Goal: Task Accomplishment & Management: Manage account settings

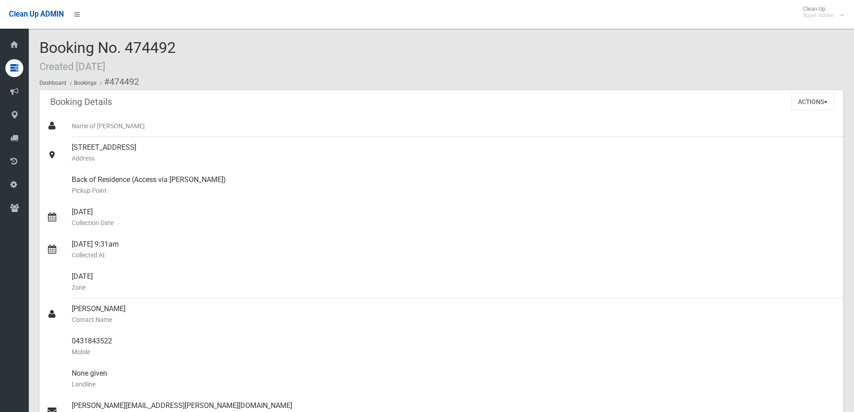
scroll to position [531, 0]
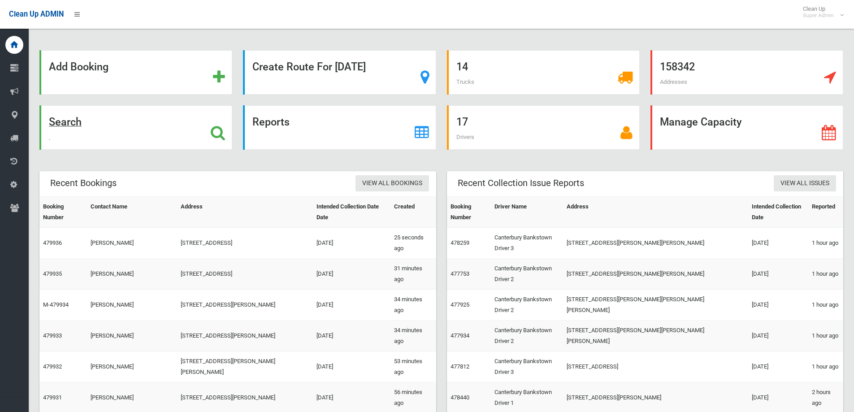
click at [225, 130] on icon at bounding box center [218, 132] width 14 height 15
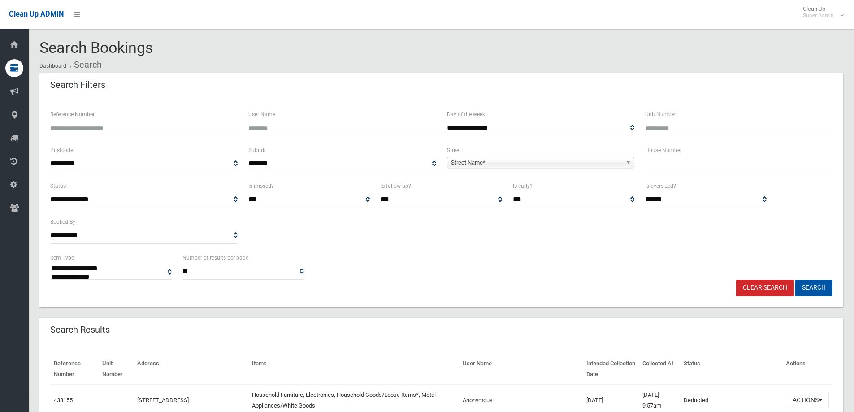
select select
click at [206, 123] on input "Reference Number" at bounding box center [143, 128] width 187 height 17
click at [682, 169] on input "text" at bounding box center [738, 164] width 187 height 17
type input "***"
click at [522, 157] on link "Street Name*" at bounding box center [540, 162] width 187 height 11
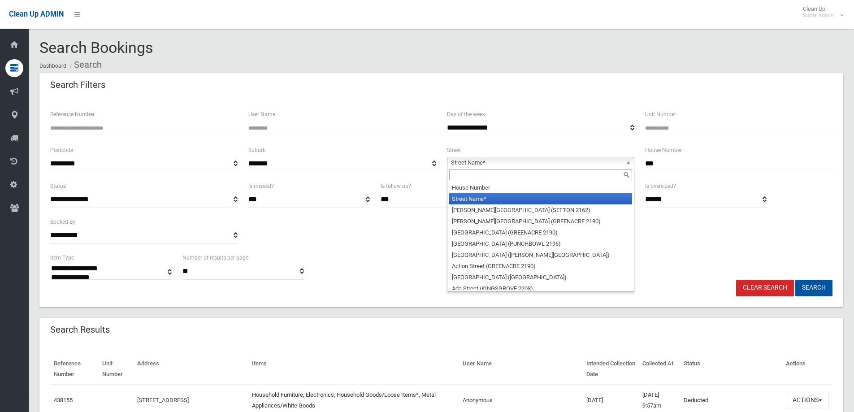
click at [509, 178] on input "text" at bounding box center [540, 174] width 183 height 11
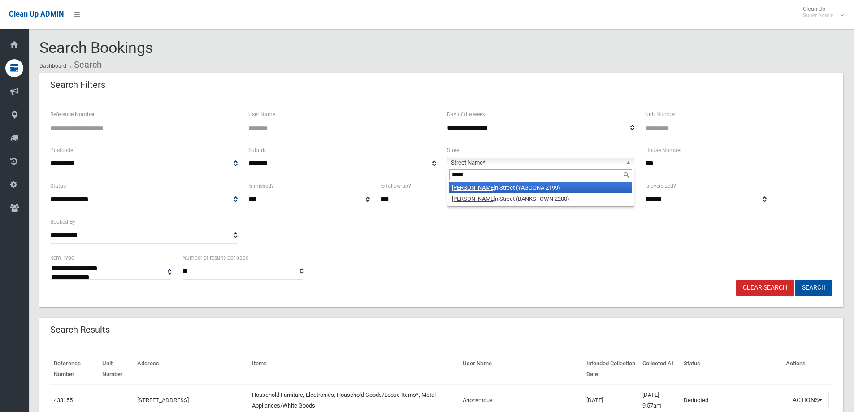
type input "******"
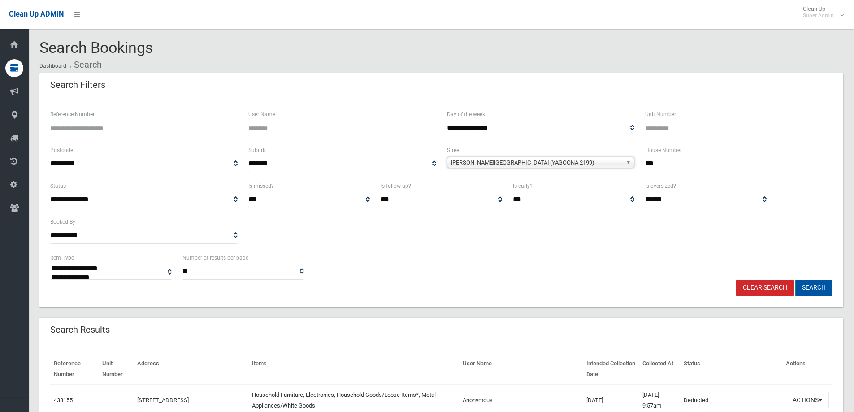
click at [818, 287] on button "Search" at bounding box center [813, 288] width 37 height 17
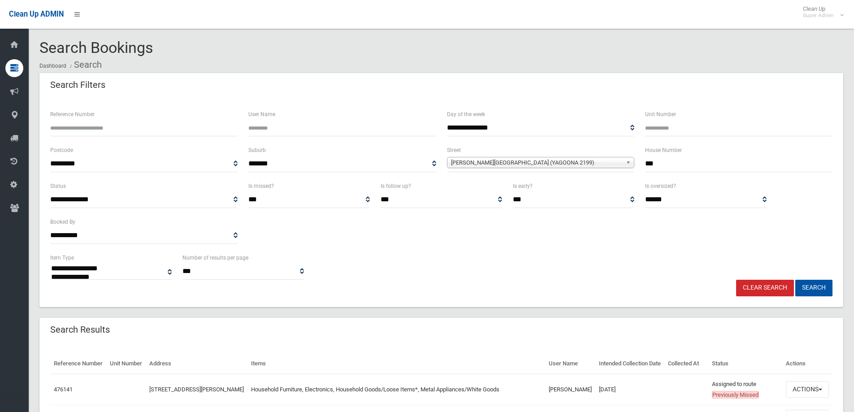
select select
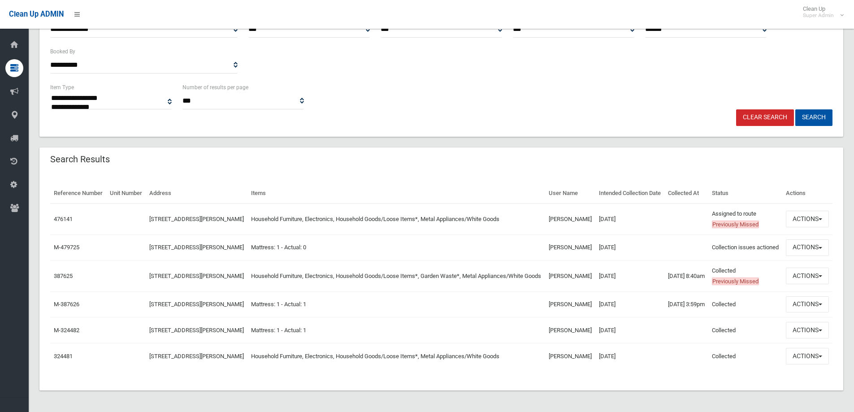
scroll to position [201, 0]
click at [806, 211] on button "Actions" at bounding box center [807, 219] width 43 height 17
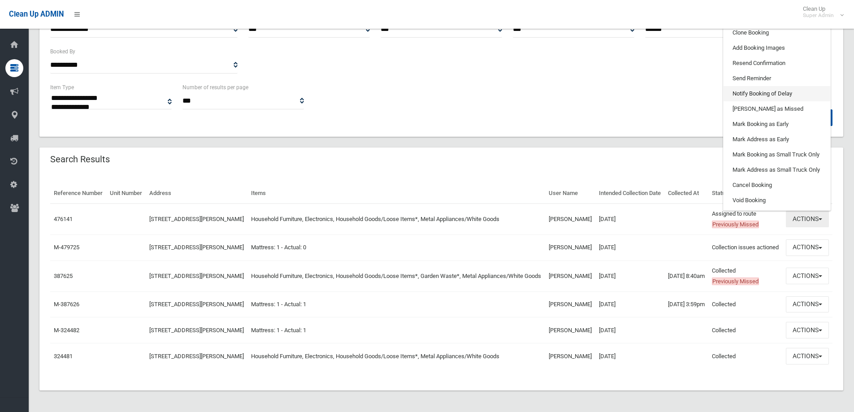
scroll to position [112, 0]
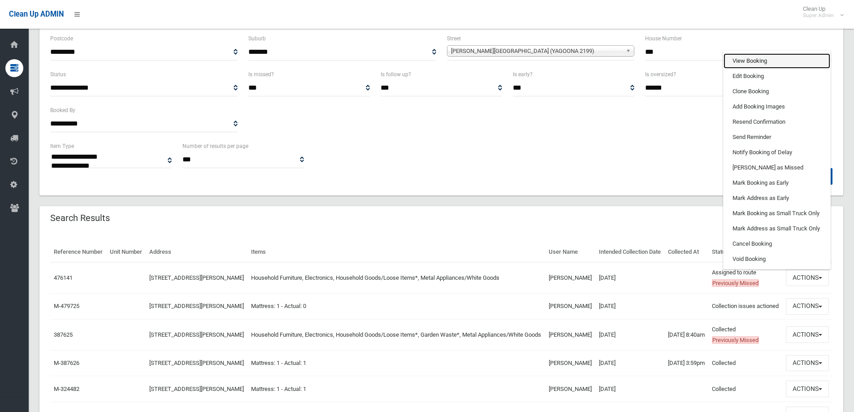
click at [752, 69] on link "View Booking" at bounding box center [776, 60] width 107 height 15
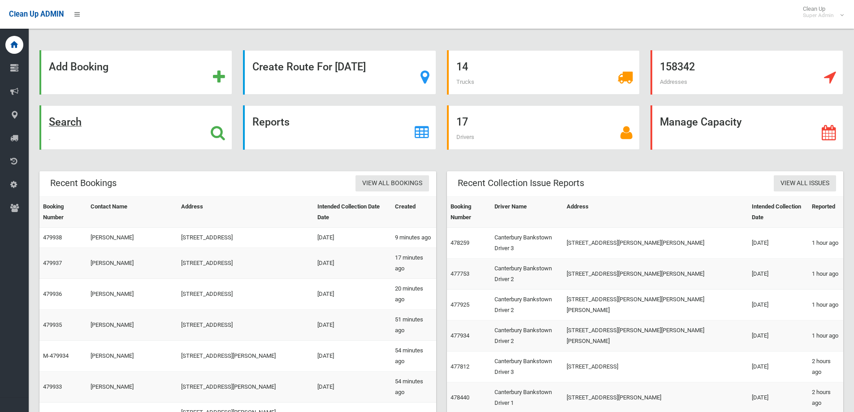
click at [217, 131] on icon at bounding box center [218, 132] width 14 height 15
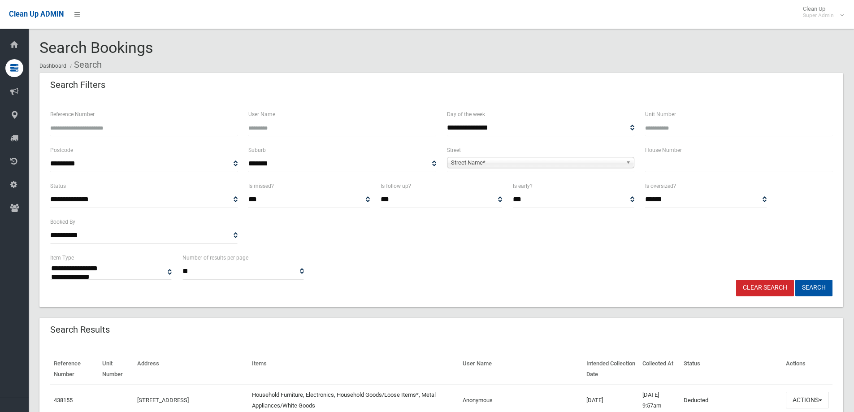
select select
click at [87, 128] on input "Reference Number" at bounding box center [143, 128] width 187 height 17
type input "******"
click at [795, 280] on button "Search" at bounding box center [813, 288] width 37 height 17
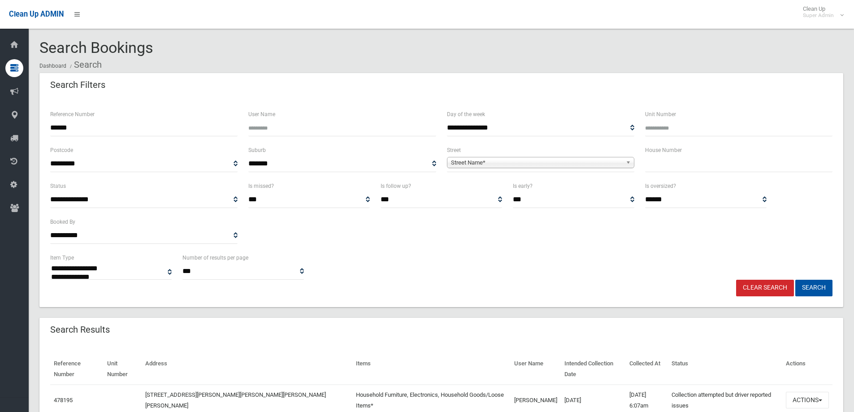
select select
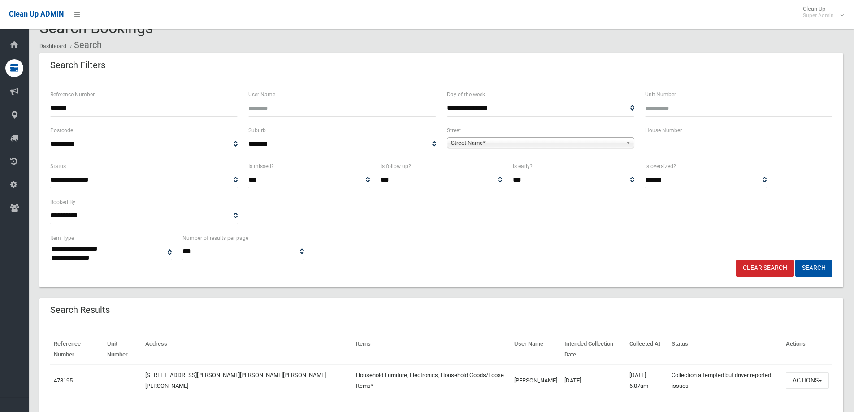
scroll to position [31, 0]
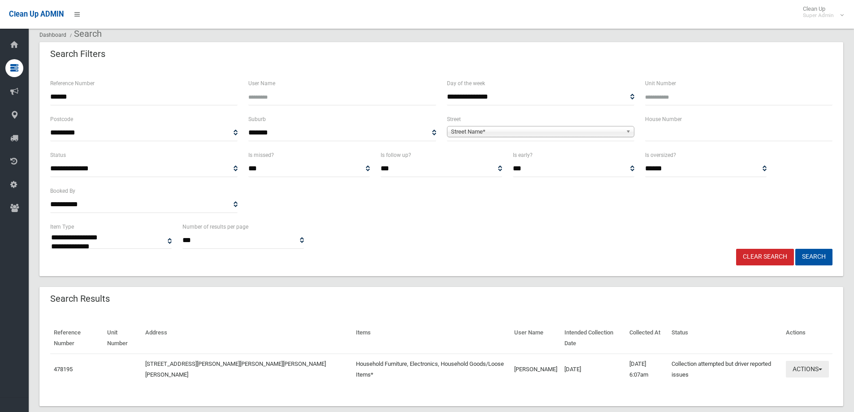
click at [811, 361] on button "Actions" at bounding box center [807, 369] width 43 height 17
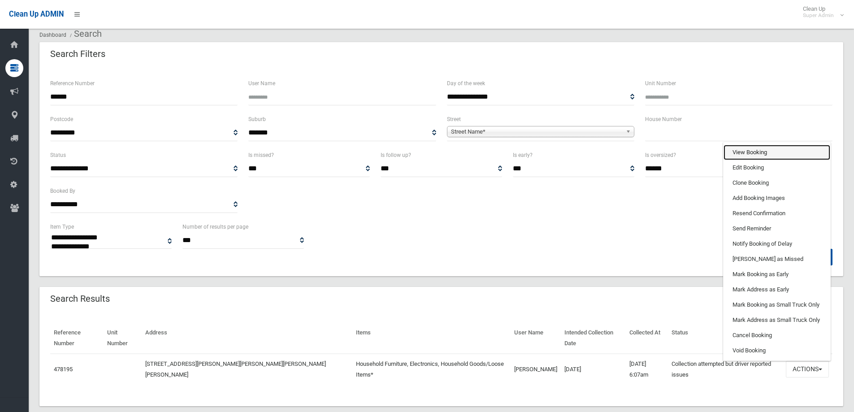
click at [773, 145] on link "View Booking" at bounding box center [776, 152] width 107 height 15
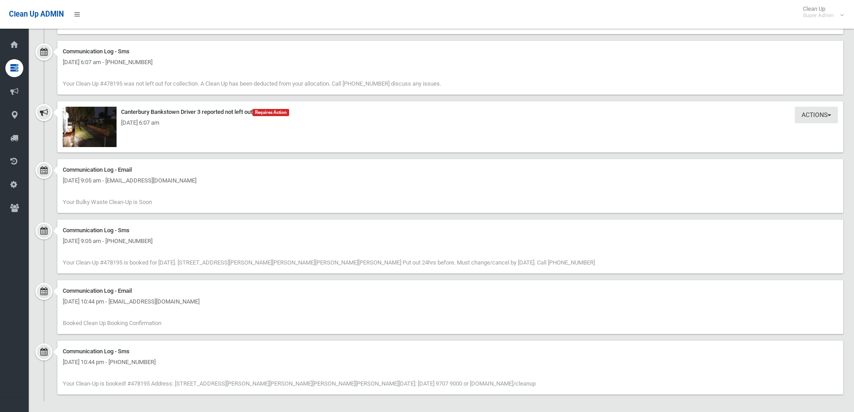
scroll to position [651, 0]
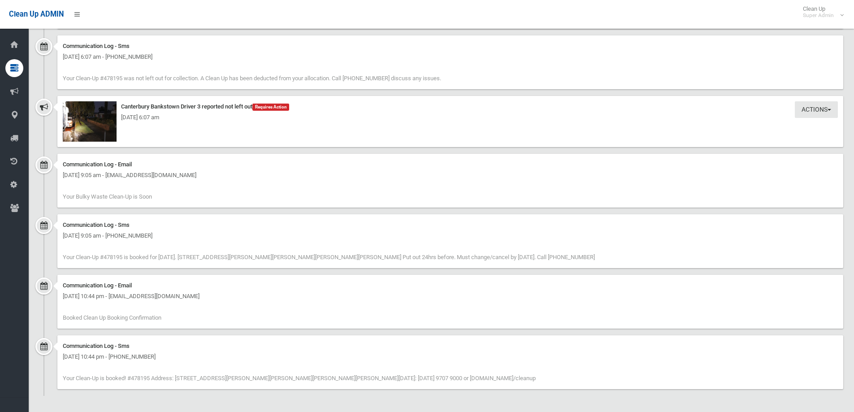
drag, startPoint x: 157, startPoint y: 295, endPoint x: 213, endPoint y: 295, distance: 56.0
click at [211, 296] on div "[DATE] 10:44 pm - [EMAIL_ADDRESS][DOMAIN_NAME]" at bounding box center [450, 296] width 775 height 11
click at [243, 294] on div "[DATE] 10:44 pm - [EMAIL_ADDRESS][DOMAIN_NAME]" at bounding box center [450, 296] width 775 height 11
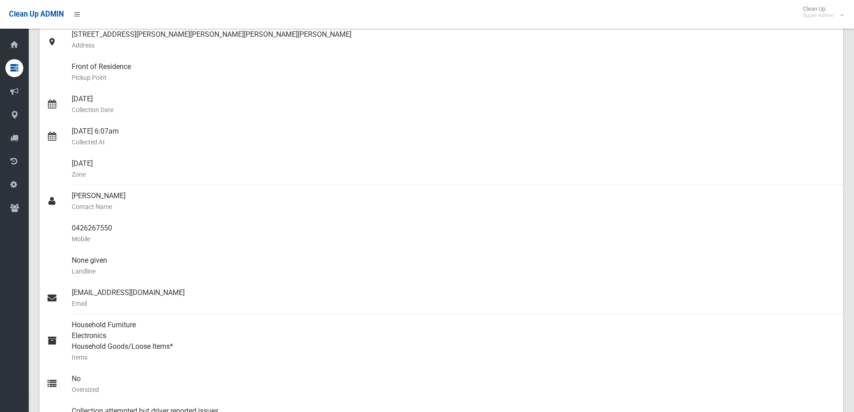
scroll to position [0, 0]
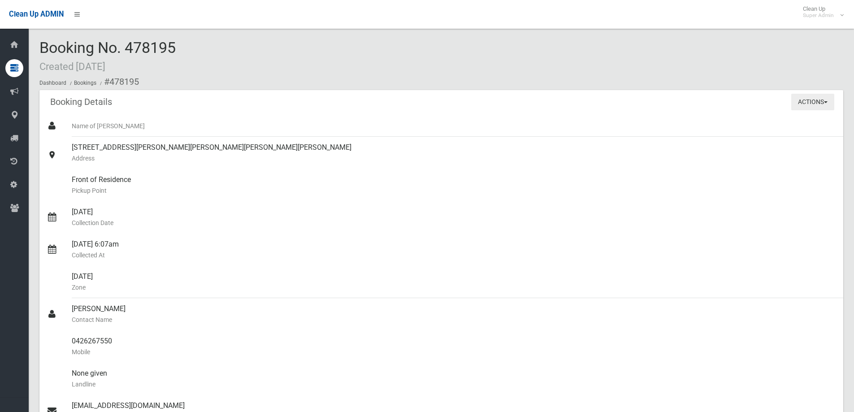
click at [816, 98] on button "Actions" at bounding box center [812, 102] width 43 height 17
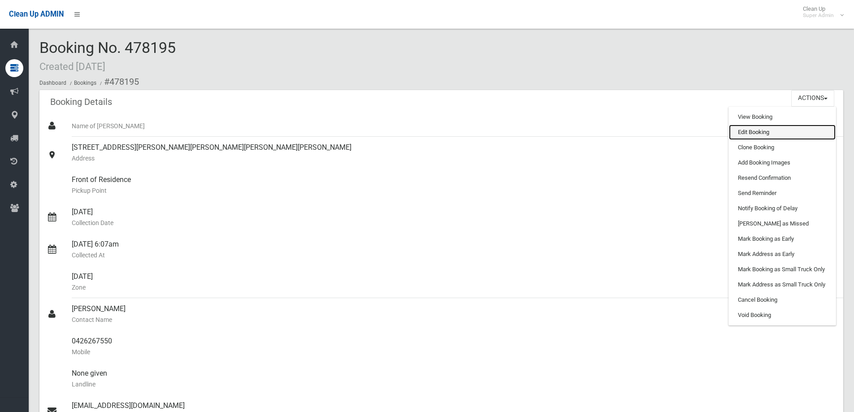
click at [749, 133] on link "Edit Booking" at bounding box center [782, 132] width 107 height 15
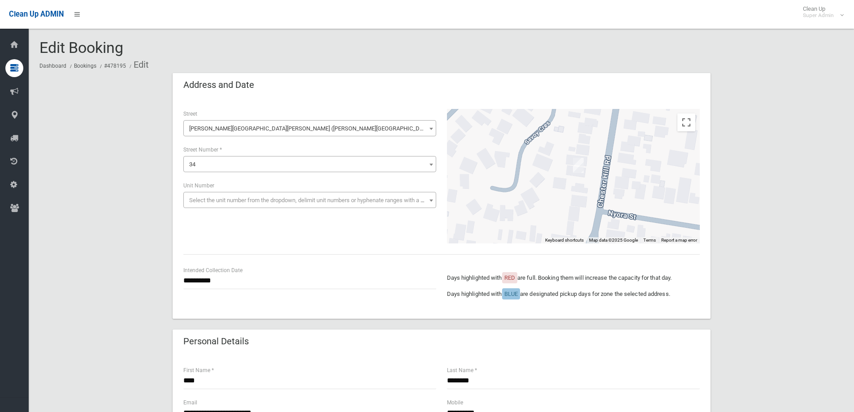
click at [271, 126] on span "Chester Hill Road (CHESTER HILL 2162)" at bounding box center [310, 128] width 248 height 13
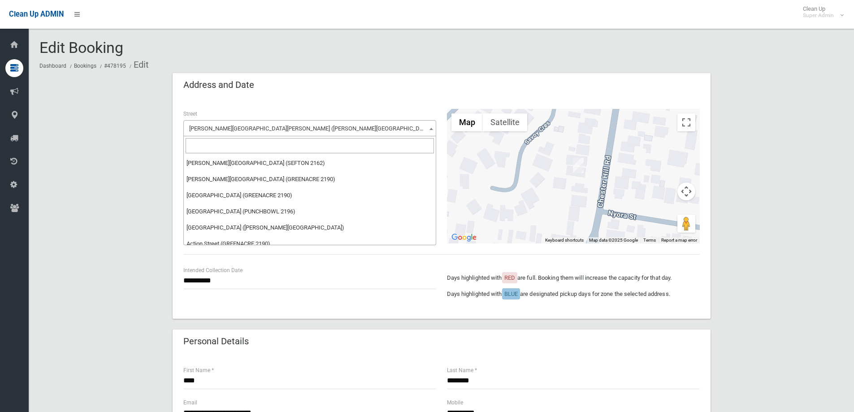
scroll to position [7390, 0]
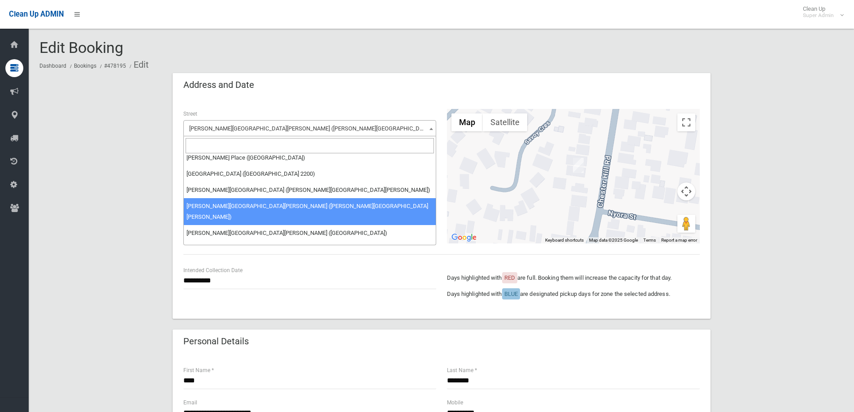
click at [246, 143] on input "search" at bounding box center [310, 145] width 248 height 15
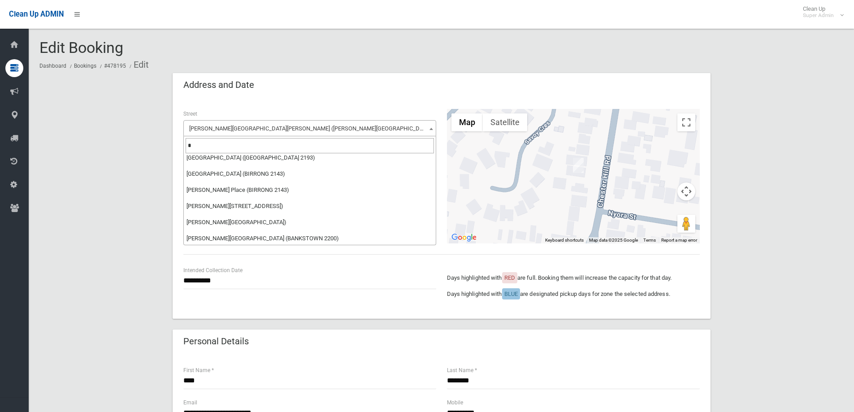
scroll to position [0, 0]
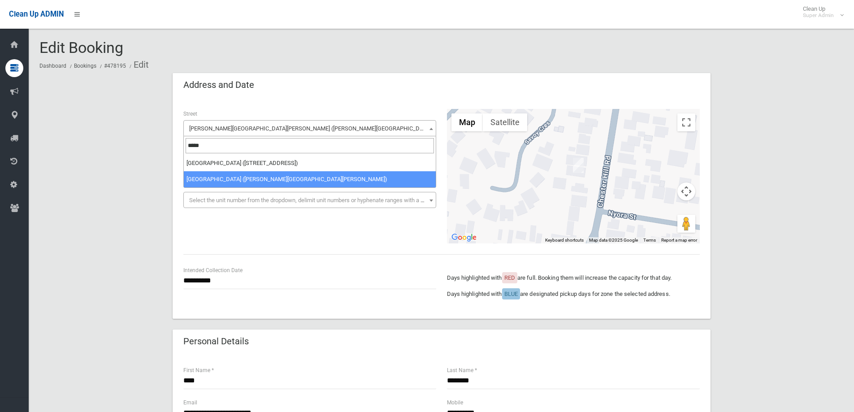
type input "*****"
select select "****"
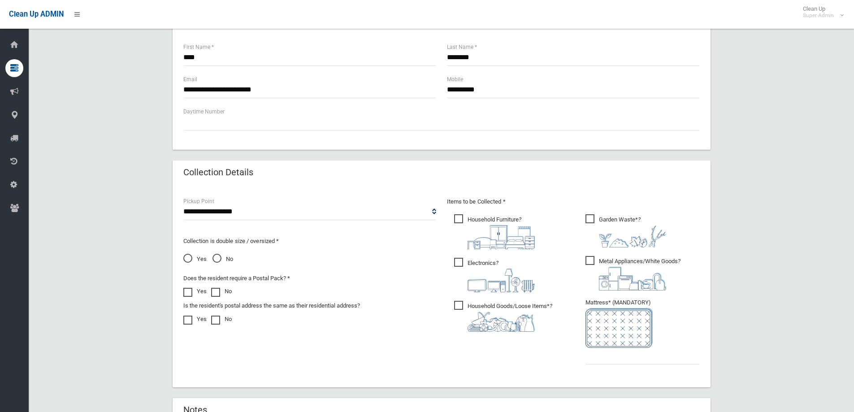
scroll to position [448, 0]
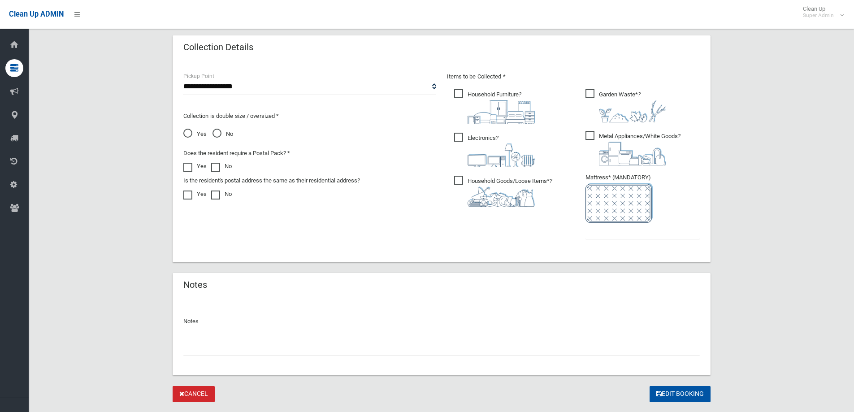
click at [268, 340] on input "text" at bounding box center [441, 347] width 516 height 17
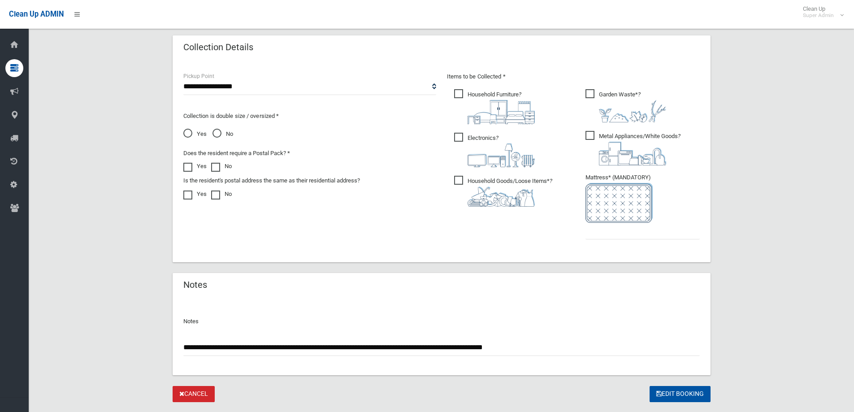
type input "**********"
click at [622, 234] on input "text" at bounding box center [642, 231] width 114 height 17
type input "*"
click at [667, 398] on button "Edit Booking" at bounding box center [679, 394] width 61 height 17
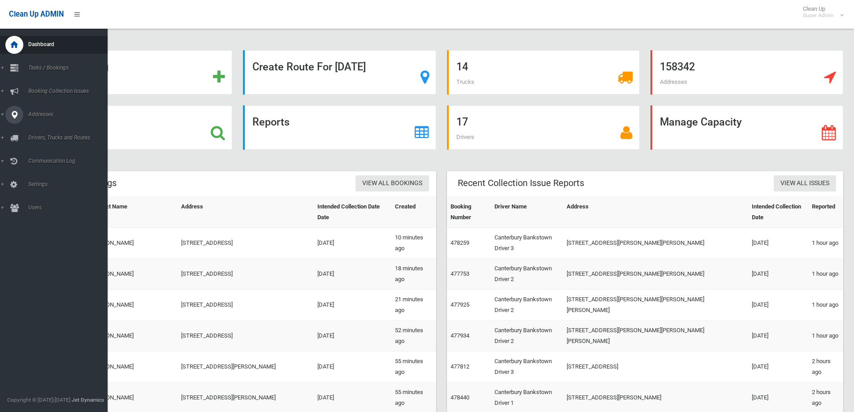
click at [20, 113] on div at bounding box center [14, 115] width 18 height 18
click at [45, 127] on span "All Addresses" at bounding box center [66, 130] width 81 height 6
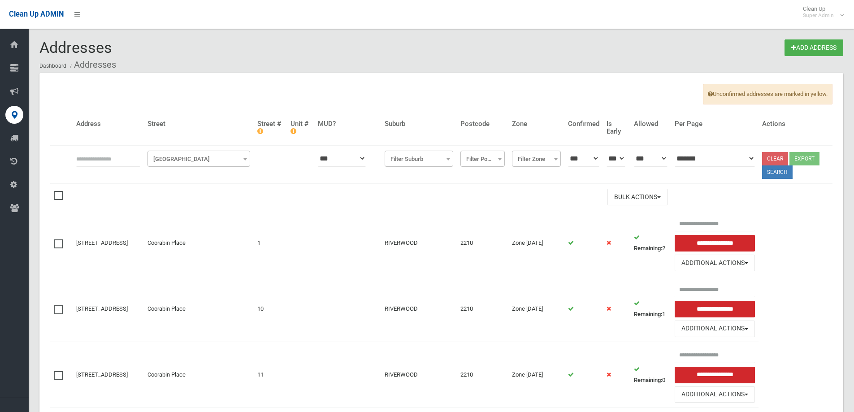
click at [96, 161] on input "text" at bounding box center [108, 158] width 64 height 17
type input "********"
click button at bounding box center [0, 0] width 0 height 0
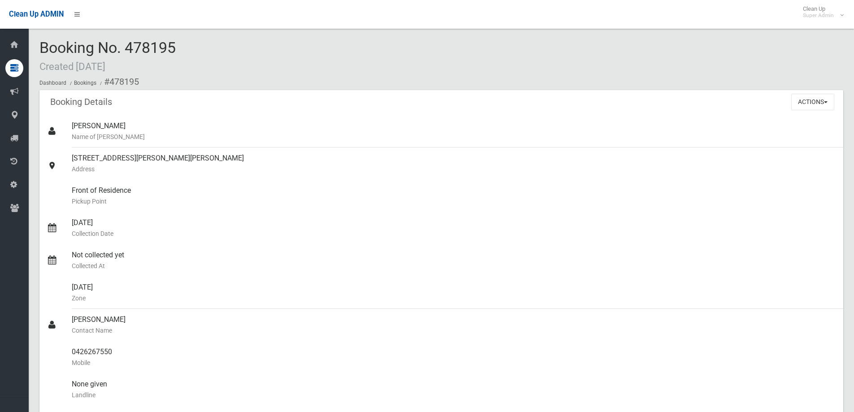
click at [188, 39] on div "Booking No. 478195 Created [DATE] Dashboard Bookings #478195" at bounding box center [441, 64] width 804 height 51
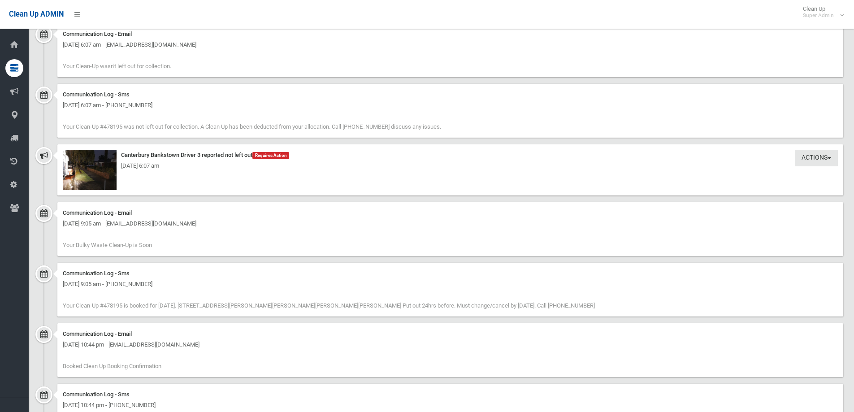
scroll to position [786, 0]
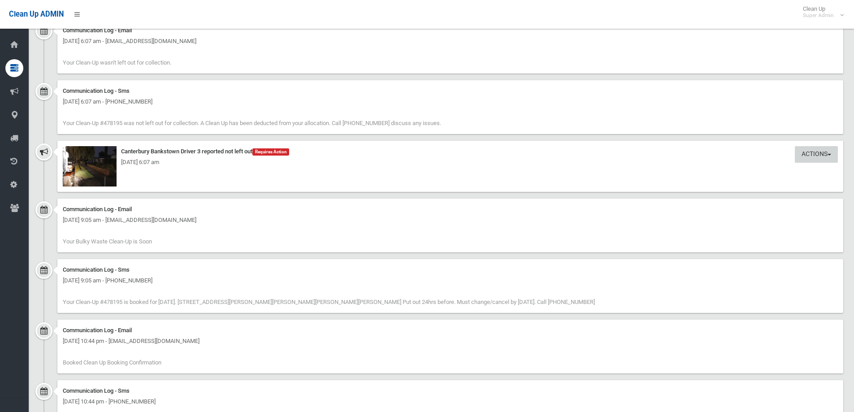
click at [804, 152] on button "Actions" at bounding box center [816, 154] width 43 height 17
click at [765, 171] on link "Take Action" at bounding box center [785, 172] width 107 height 15
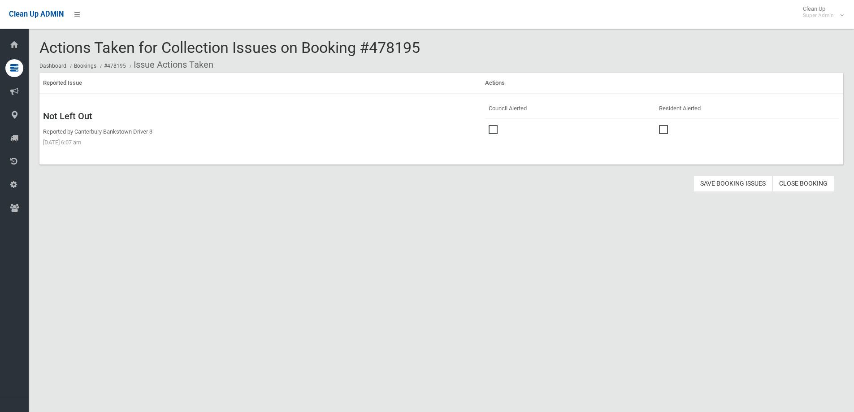
drag, startPoint x: 0, startPoint y: 0, endPoint x: 490, endPoint y: 130, distance: 507.4
click at [487, 130] on td at bounding box center [570, 128] width 171 height 20
click at [493, 125] on span at bounding box center [495, 125] width 13 height 0
click at [725, 182] on button "Save Booking Issues" at bounding box center [732, 183] width 79 height 17
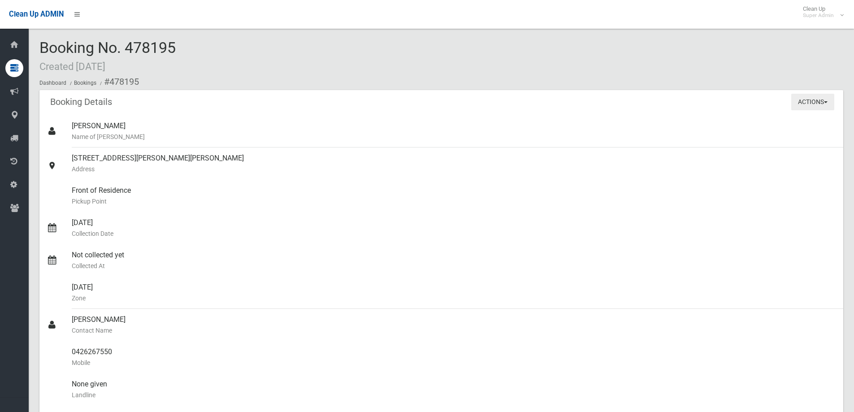
click at [814, 101] on button "Actions" at bounding box center [812, 102] width 43 height 17
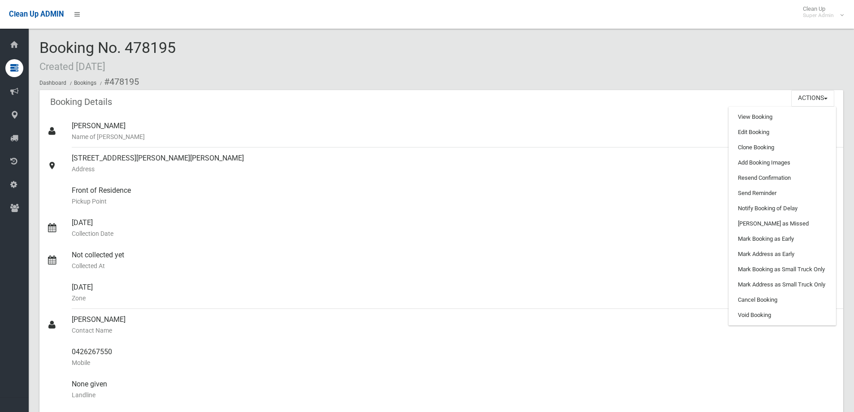
click at [494, 62] on div "Booking No. 478195 Created 08/08/2025 Dashboard Bookings #478195" at bounding box center [441, 64] width 804 height 51
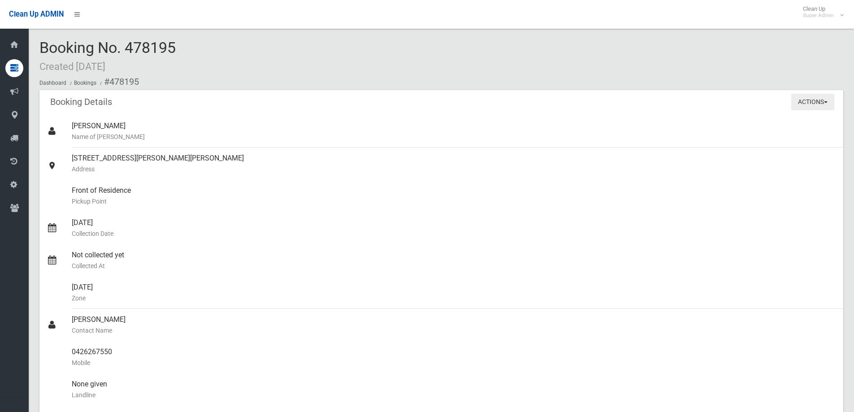
click at [827, 97] on button "Actions" at bounding box center [812, 102] width 43 height 17
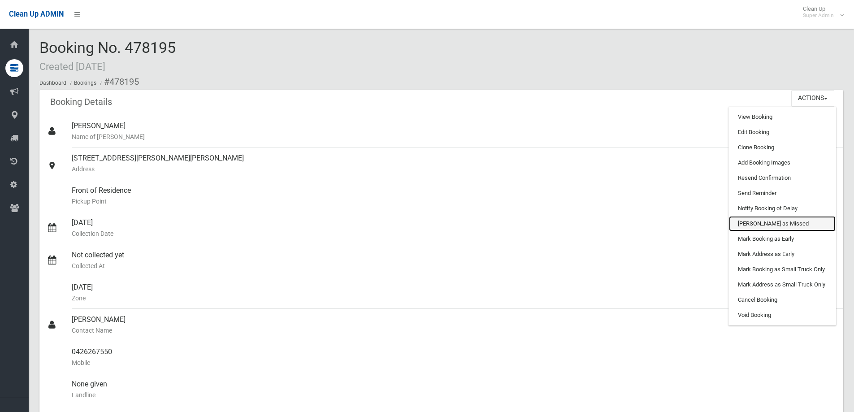
click at [754, 225] on link "Mark as Missed" at bounding box center [782, 223] width 107 height 15
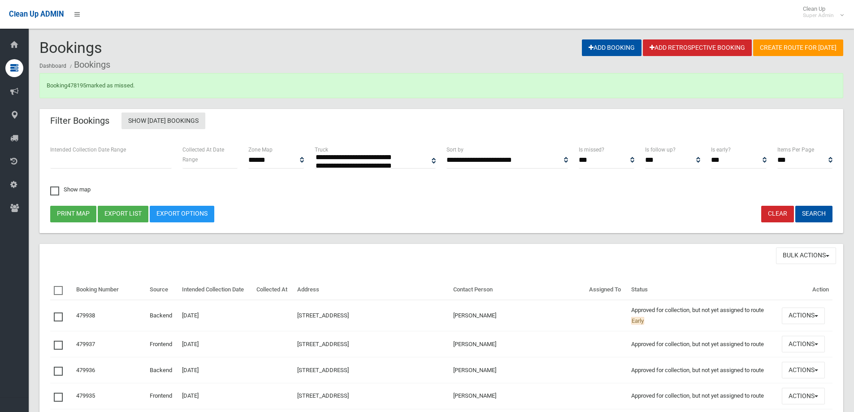
select select
click at [83, 85] on link "478195" at bounding box center [76, 85] width 19 height 7
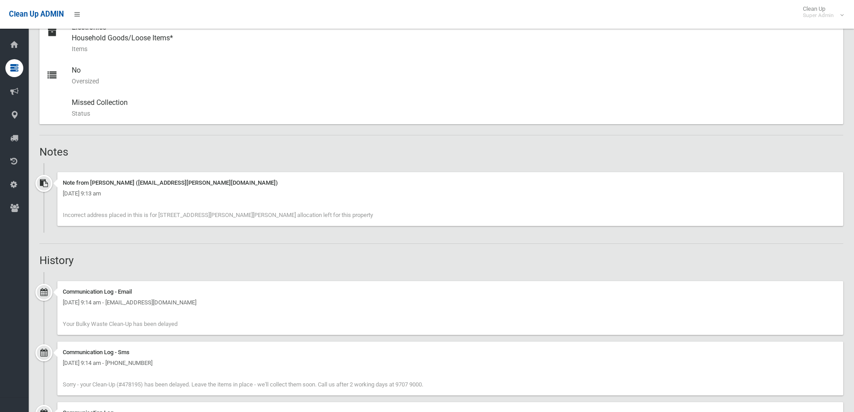
scroll to position [448, 0]
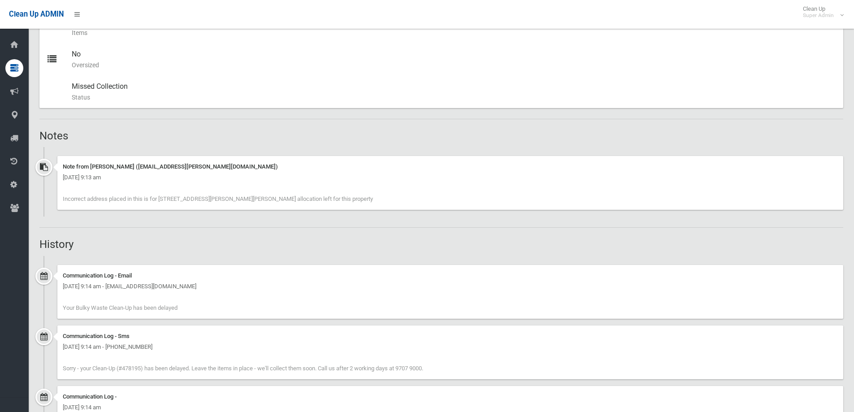
click at [199, 231] on div "Booking Details Actions View Booking Edit Booking Clone Booking Add Booking Ima…" at bounding box center [441, 310] width 804 height 1336
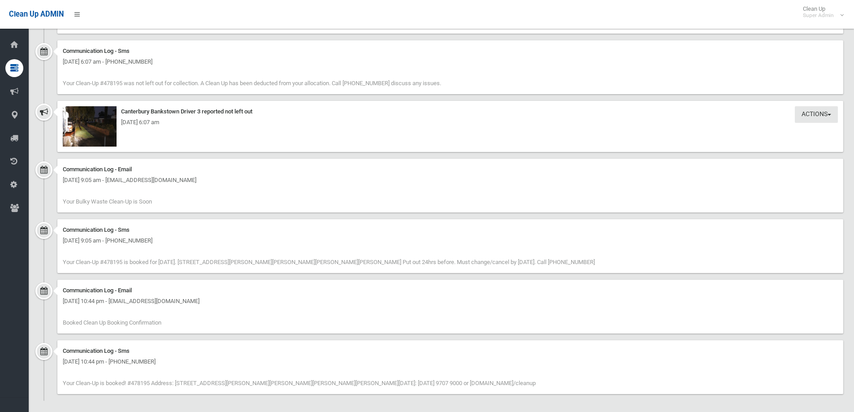
scroll to position [1030, 0]
